Goal: Understand site structure: Understand site structure

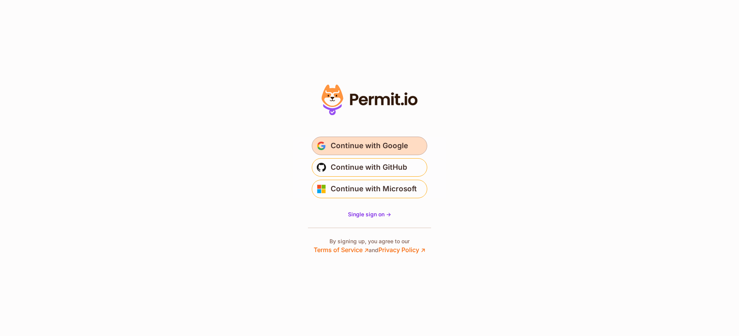
click at [383, 145] on span "Continue with Google" at bounding box center [369, 146] width 77 height 12
click at [472, 123] on section "Or" at bounding box center [369, 168] width 739 height 336
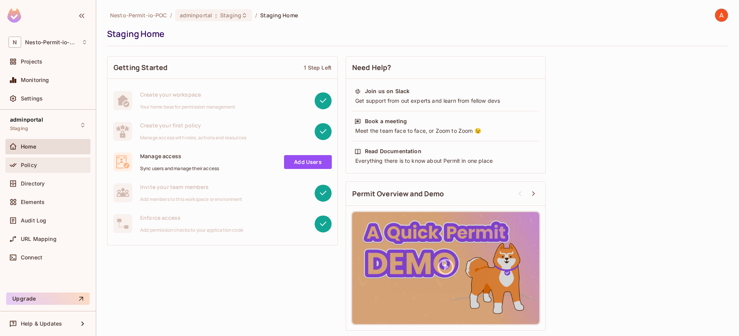
click at [57, 158] on div "Policy" at bounding box center [47, 164] width 85 height 15
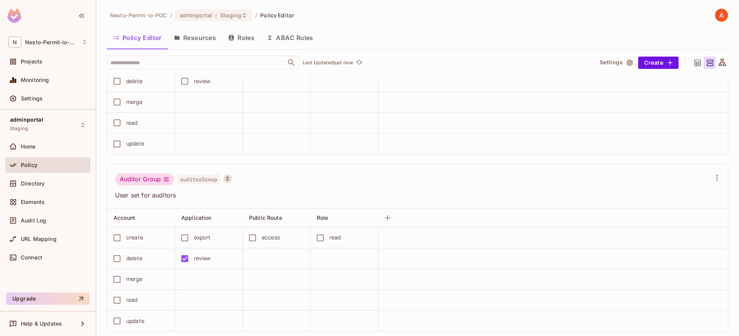
scroll to position [458, 0]
